Goal: Information Seeking & Learning: Learn about a topic

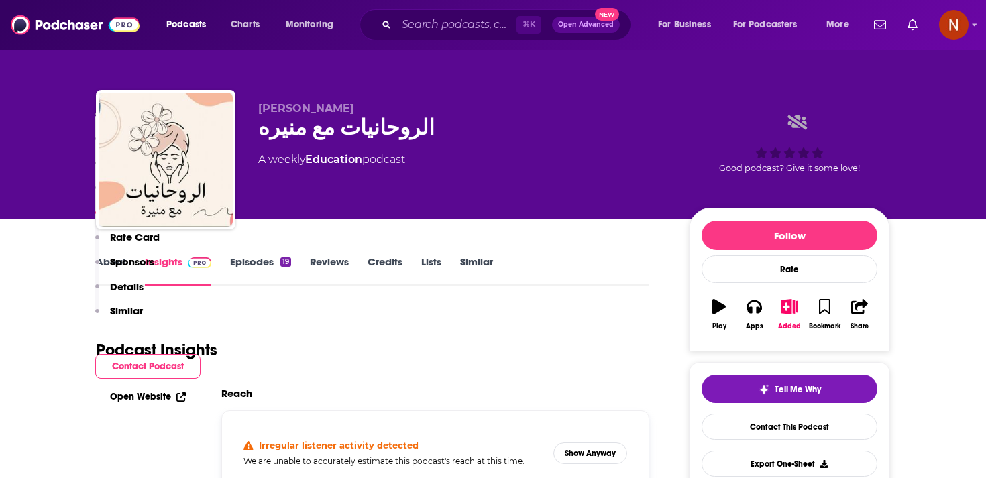
scroll to position [969, 0]
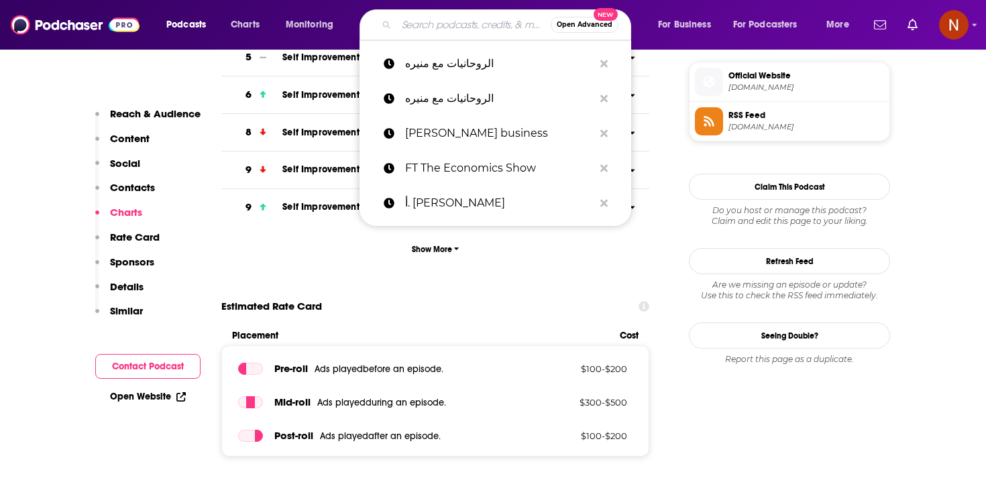
click at [406, 20] on input "Search podcasts, credits, & more..." at bounding box center [473, 24] width 154 height 21
paste input "جناية"
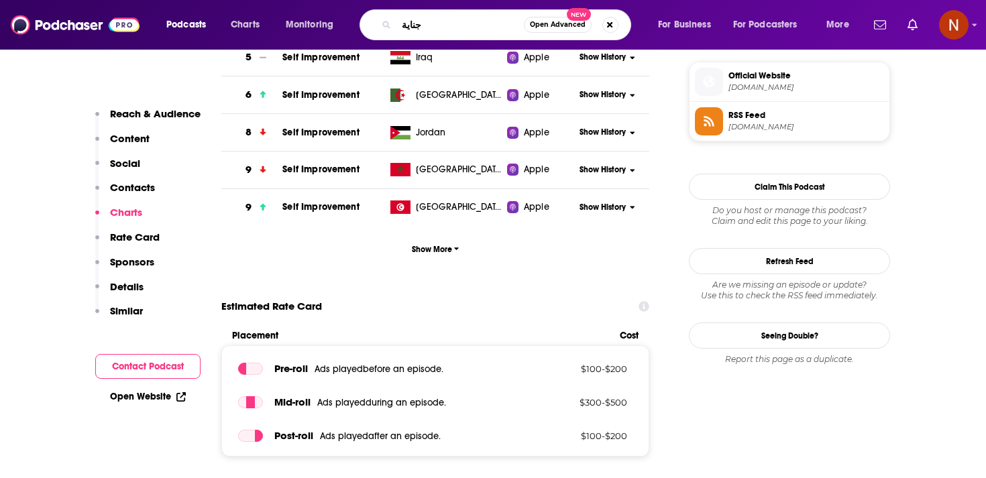
type input "جناية"
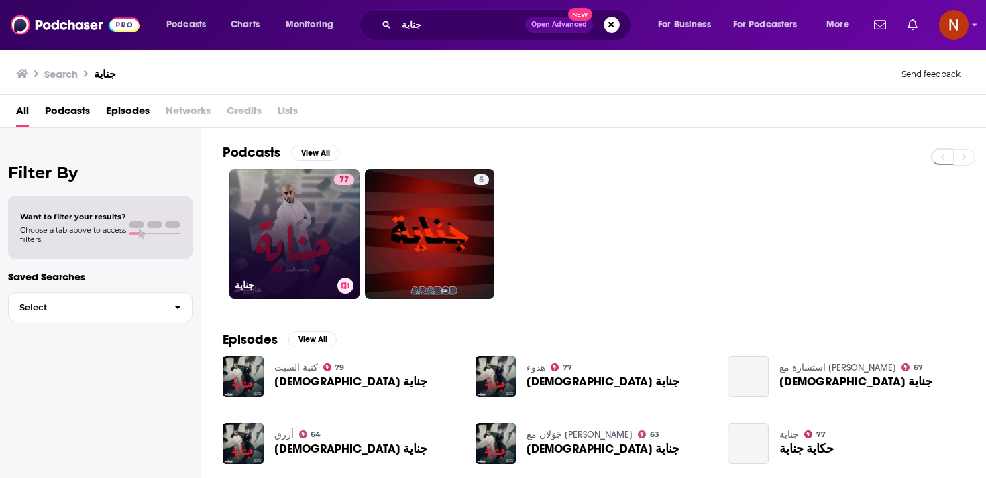
click at [304, 214] on link "77 جناية" at bounding box center [294, 234] width 130 height 130
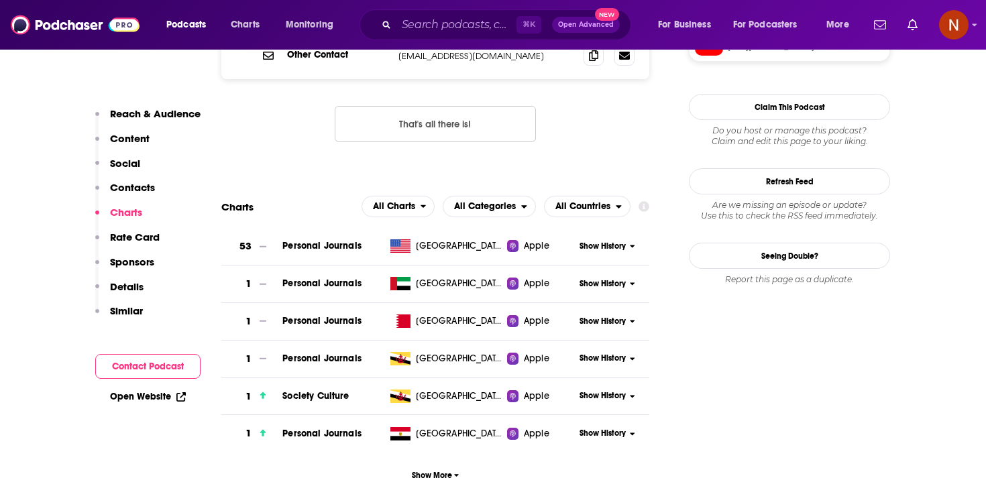
scroll to position [1445, 0]
click at [433, 463] on button "Show More" at bounding box center [435, 475] width 428 height 25
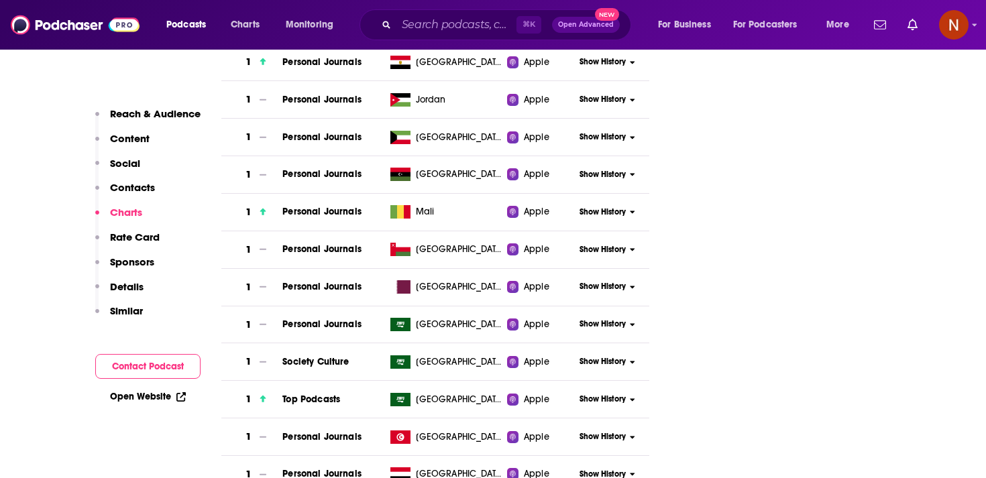
scroll to position [1823, 0]
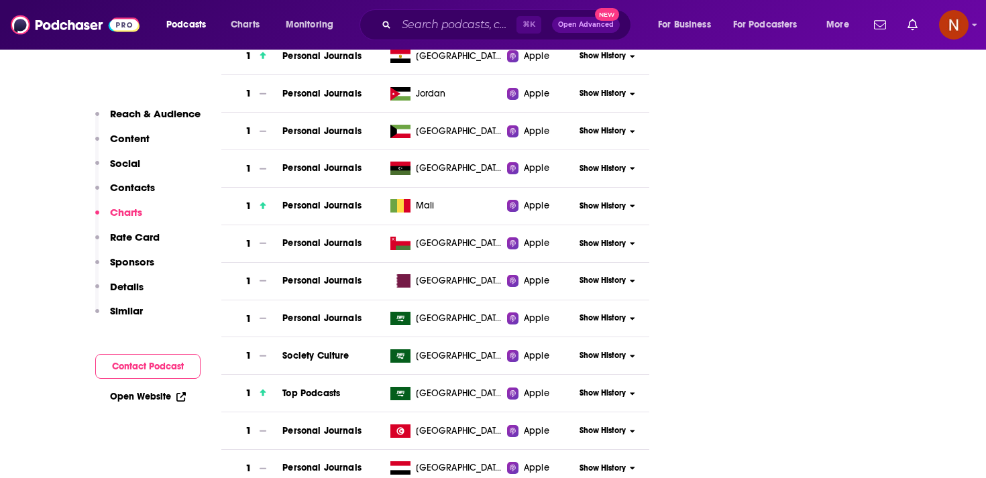
click at [616, 313] on span "Show History" at bounding box center [602, 318] width 46 height 11
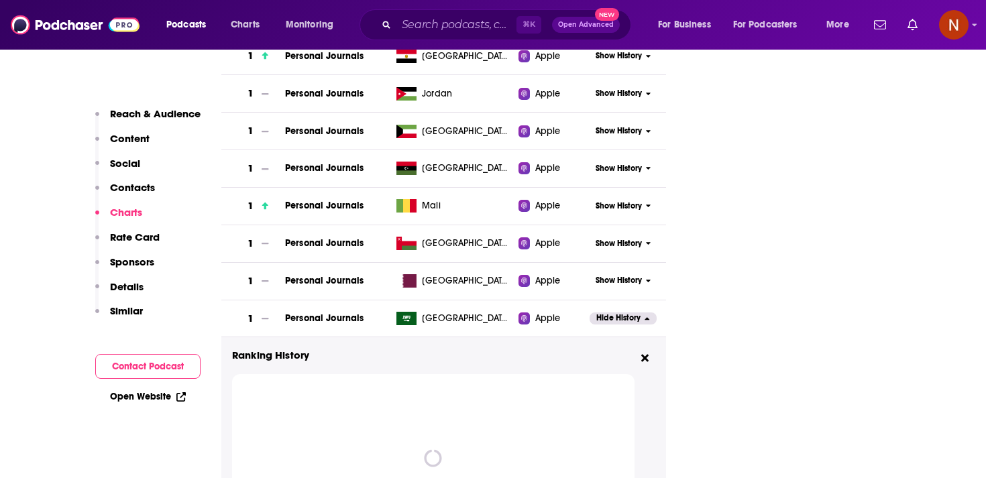
click at [628, 313] on span "Hide History" at bounding box center [618, 318] width 44 height 11
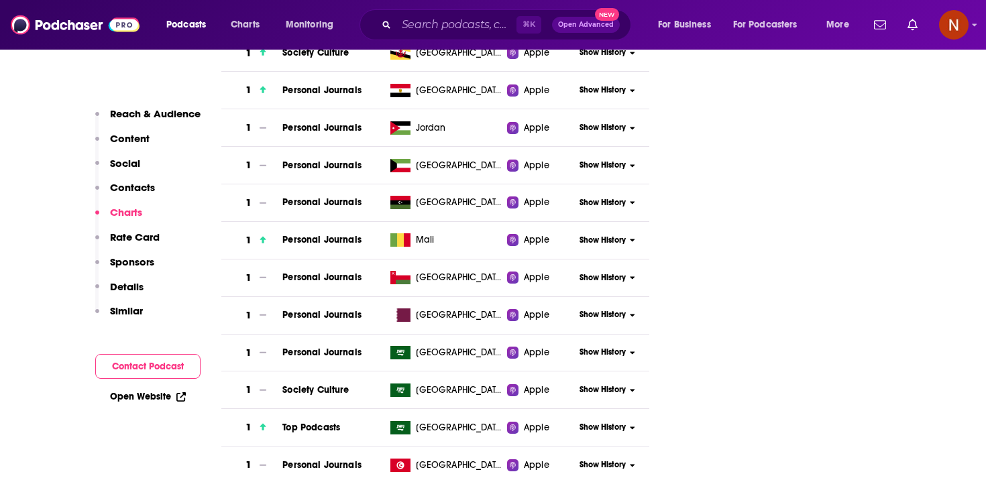
scroll to position [1792, 0]
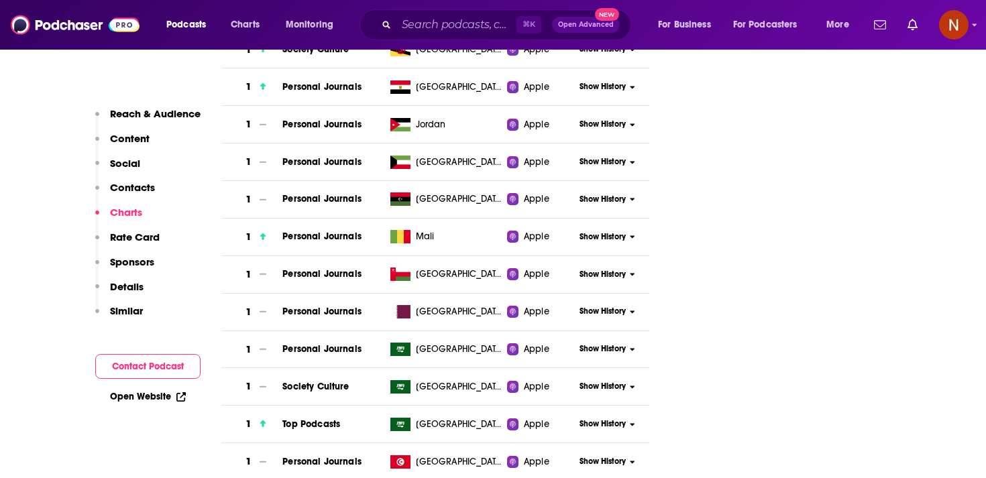
drag, startPoint x: 630, startPoint y: 261, endPoint x: 643, endPoint y: 259, distance: 13.6
click at [643, 295] on div "Show History" at bounding box center [612, 311] width 74 height 33
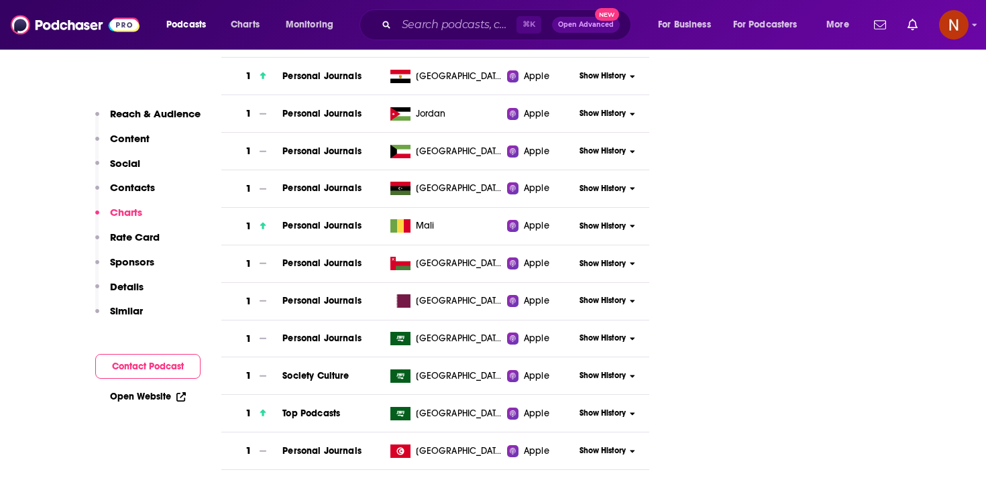
scroll to position [1811, 0]
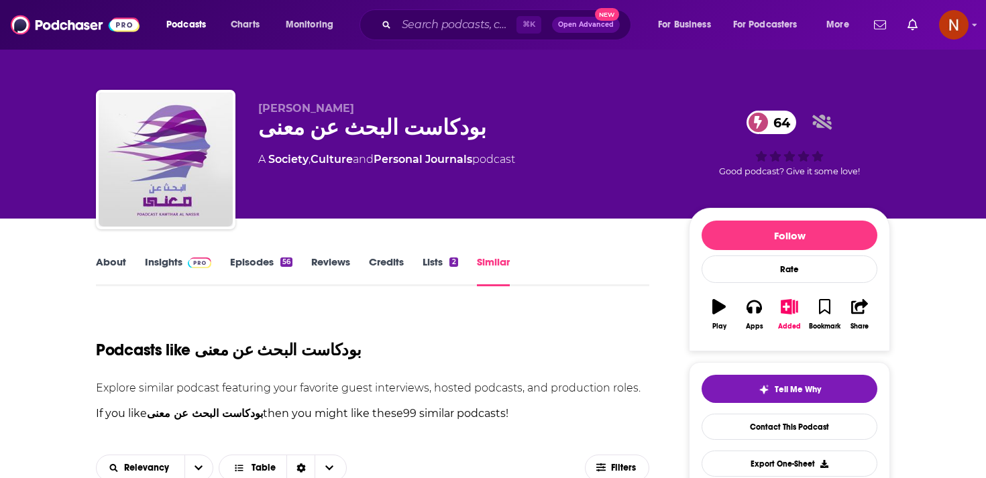
click at [413, 36] on div "⌘ K Open Advanced New" at bounding box center [495, 24] width 272 height 31
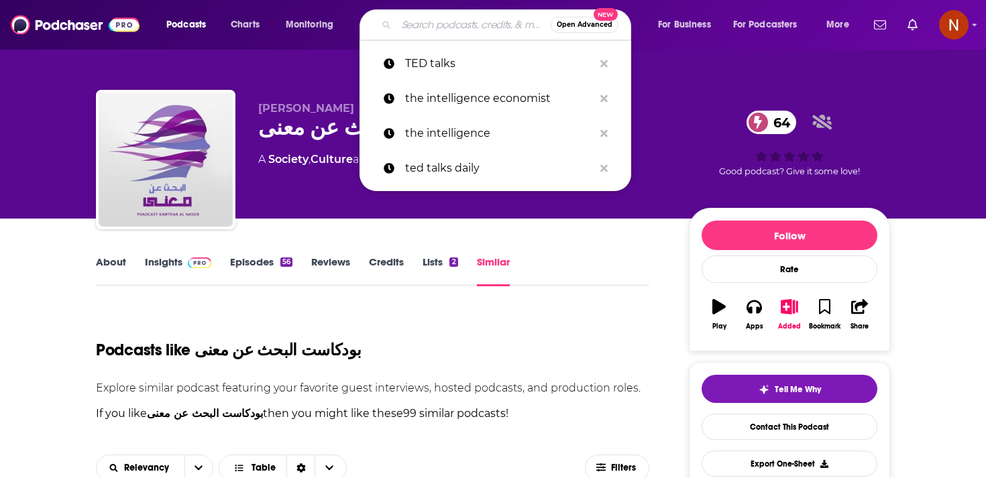
click at [428, 33] on input "Search podcasts, credits, & more..." at bounding box center [473, 24] width 154 height 21
paste input "كنبة السبت"
type input "كنبة السبت"
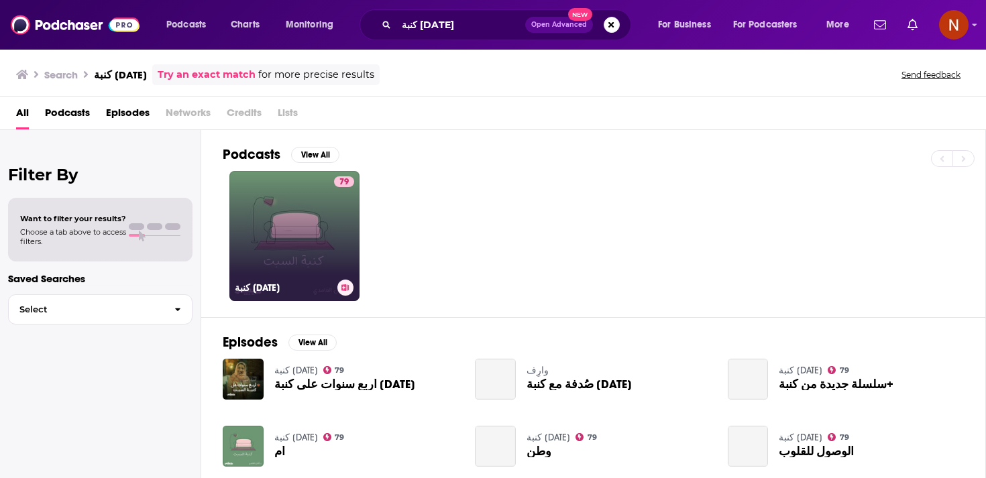
click at [322, 274] on link "79 كنبة السبت" at bounding box center [294, 236] width 130 height 130
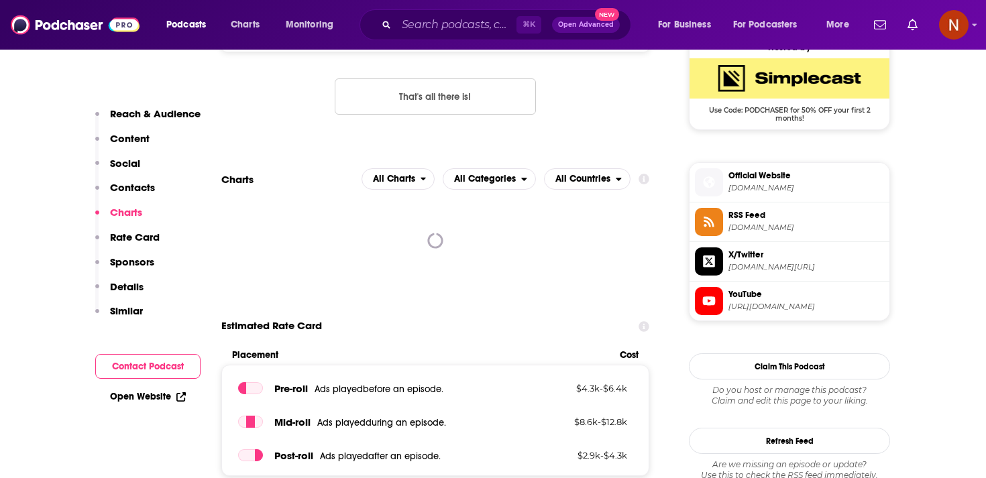
scroll to position [1109, 0]
